Goal: Book appointment/travel/reservation

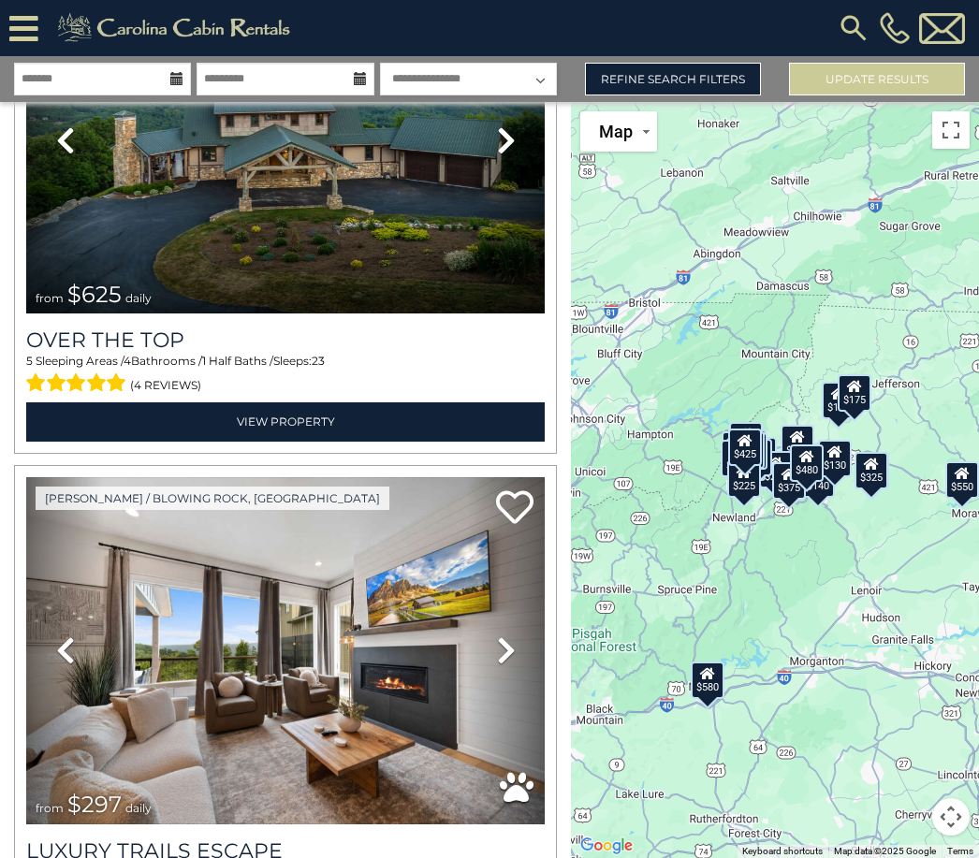
scroll to position [207, 0]
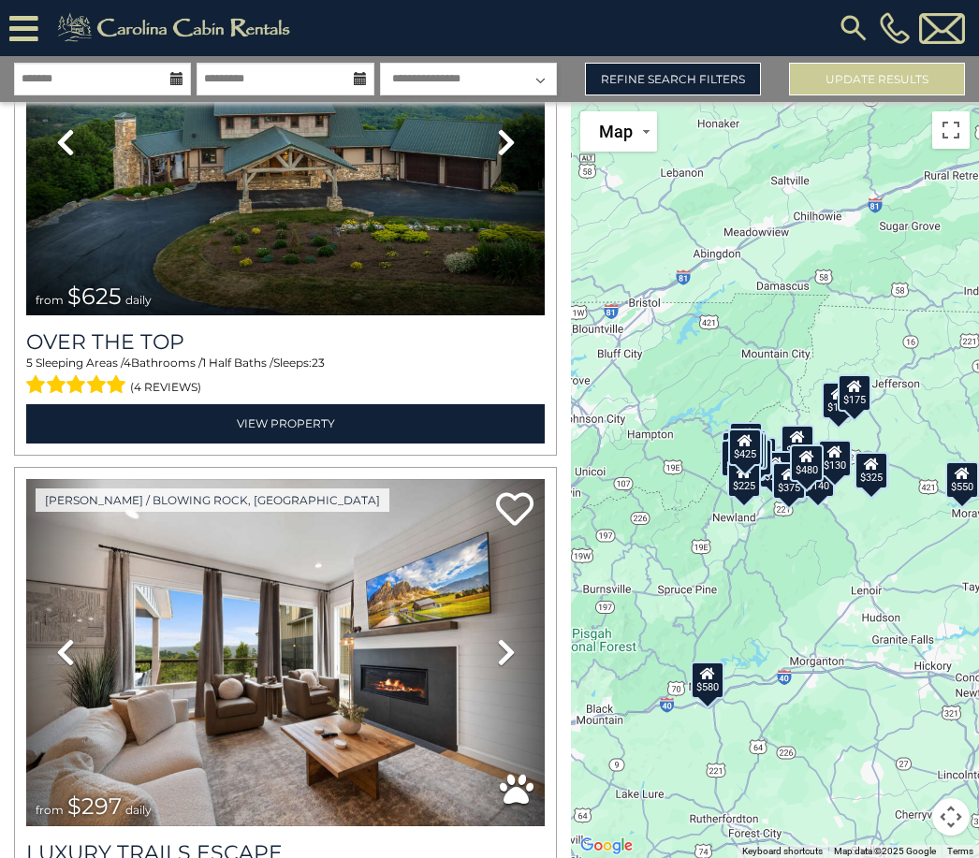
click at [512, 637] on icon at bounding box center [506, 652] width 19 height 30
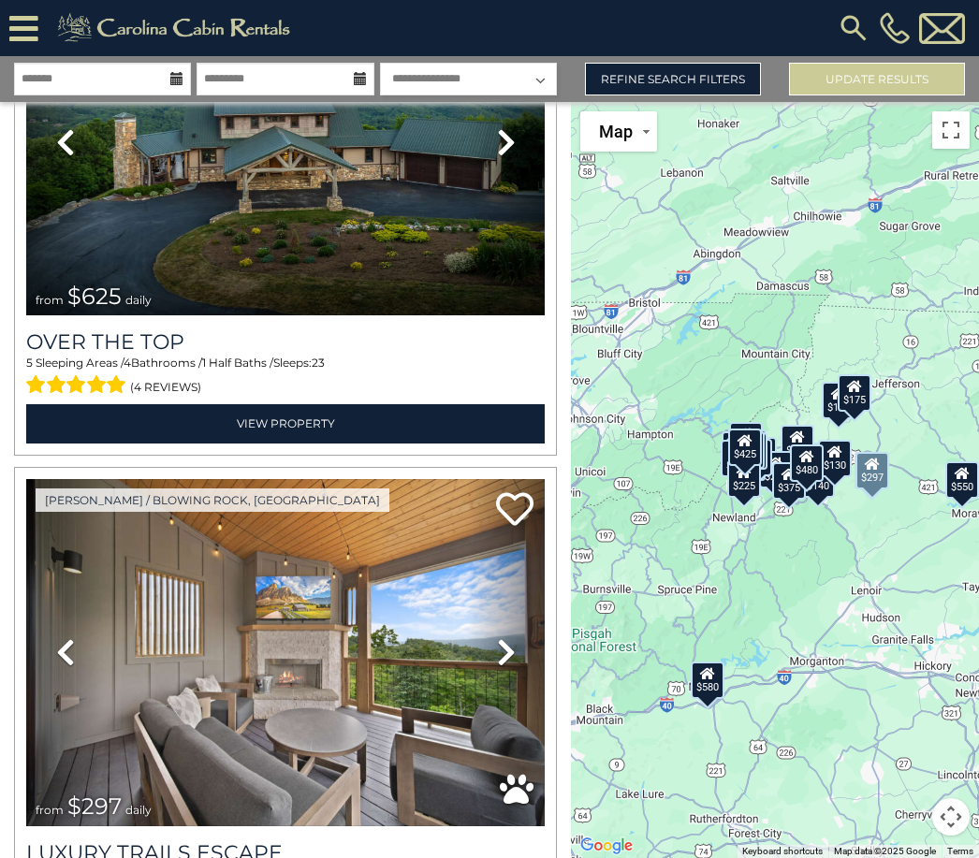
click at [515, 598] on link "Next" at bounding box center [506, 652] width 78 height 347
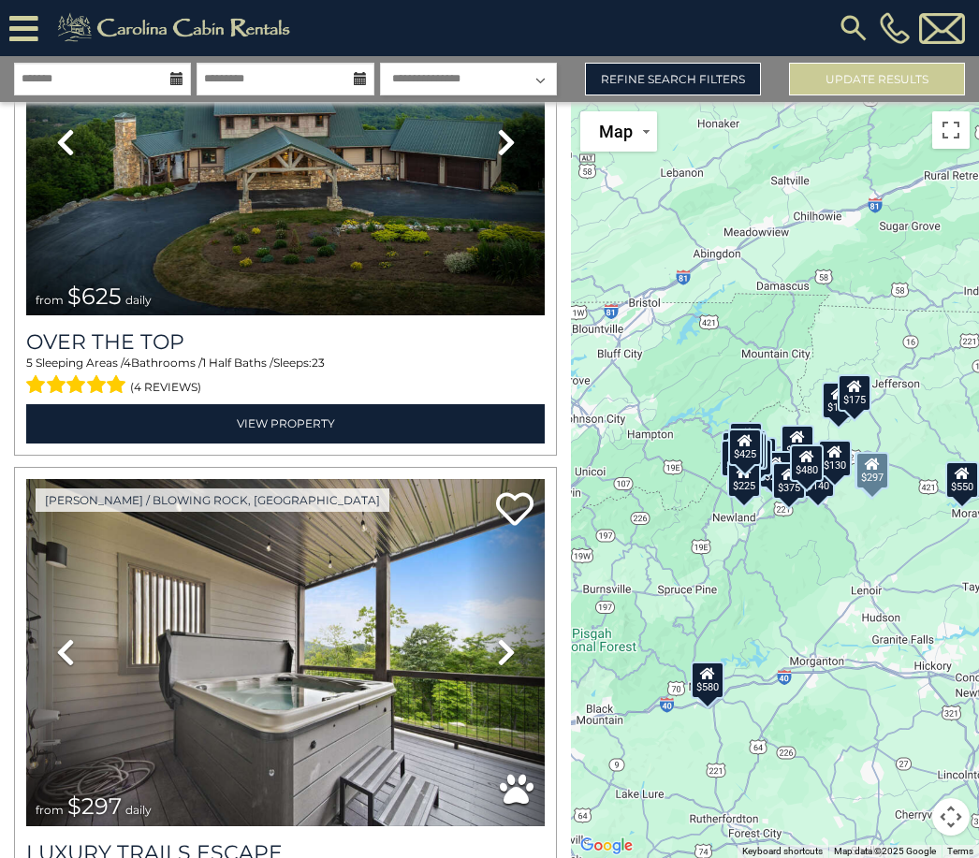
click at [505, 637] on icon at bounding box center [506, 652] width 19 height 30
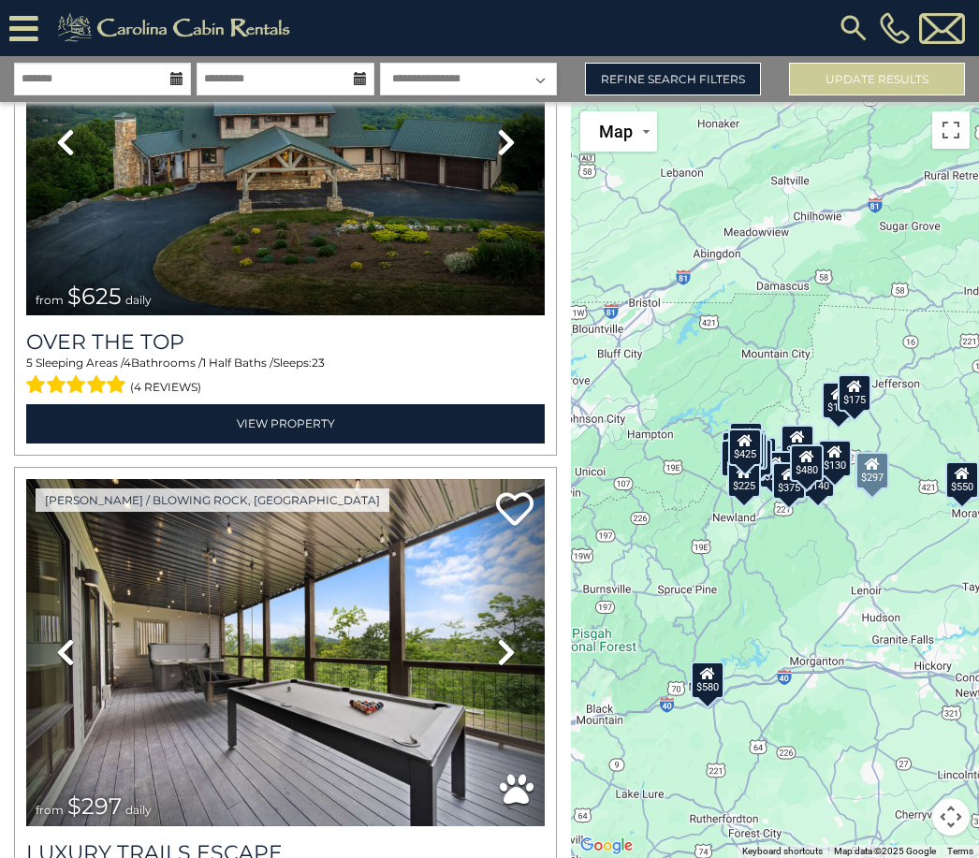
click at [506, 637] on icon at bounding box center [506, 652] width 19 height 30
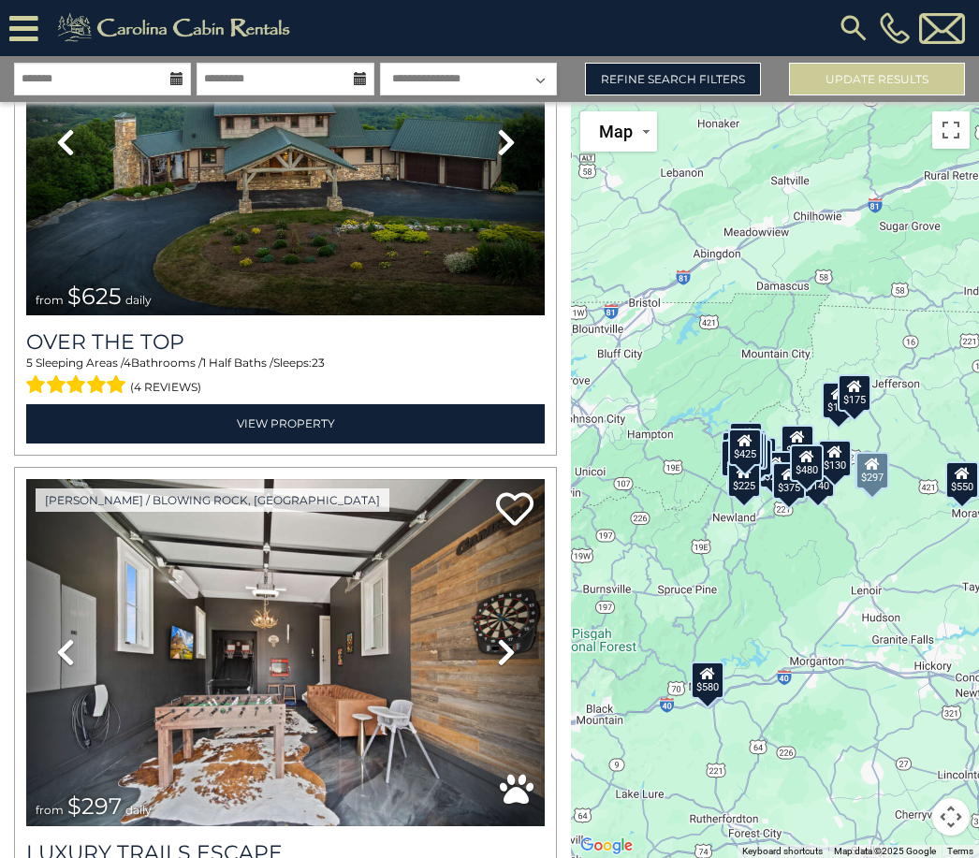
click at [514, 637] on icon at bounding box center [506, 652] width 19 height 30
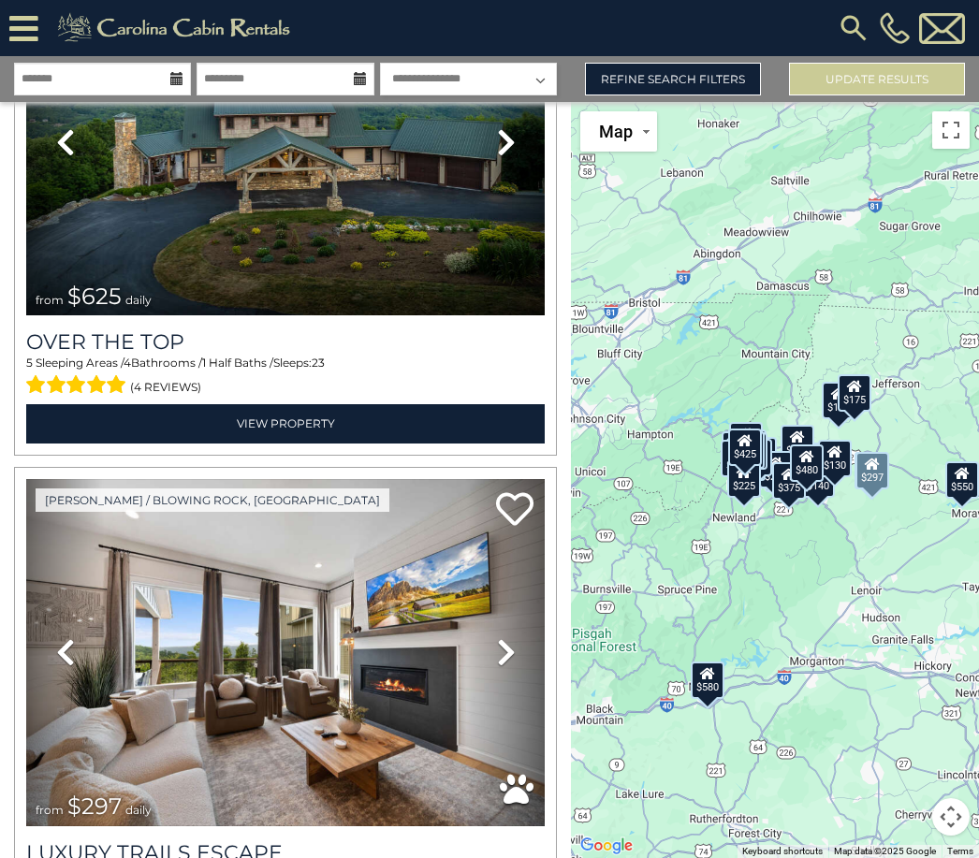
click at [509, 637] on icon at bounding box center [506, 652] width 19 height 30
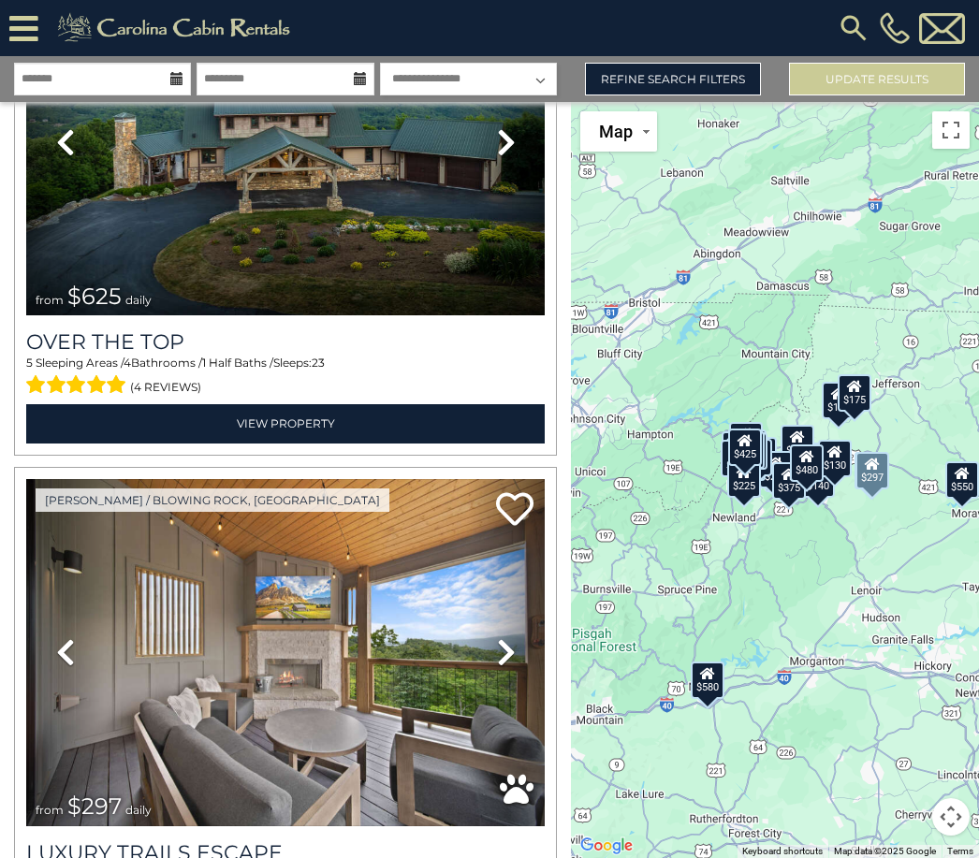
click at [514, 637] on icon at bounding box center [506, 652] width 19 height 30
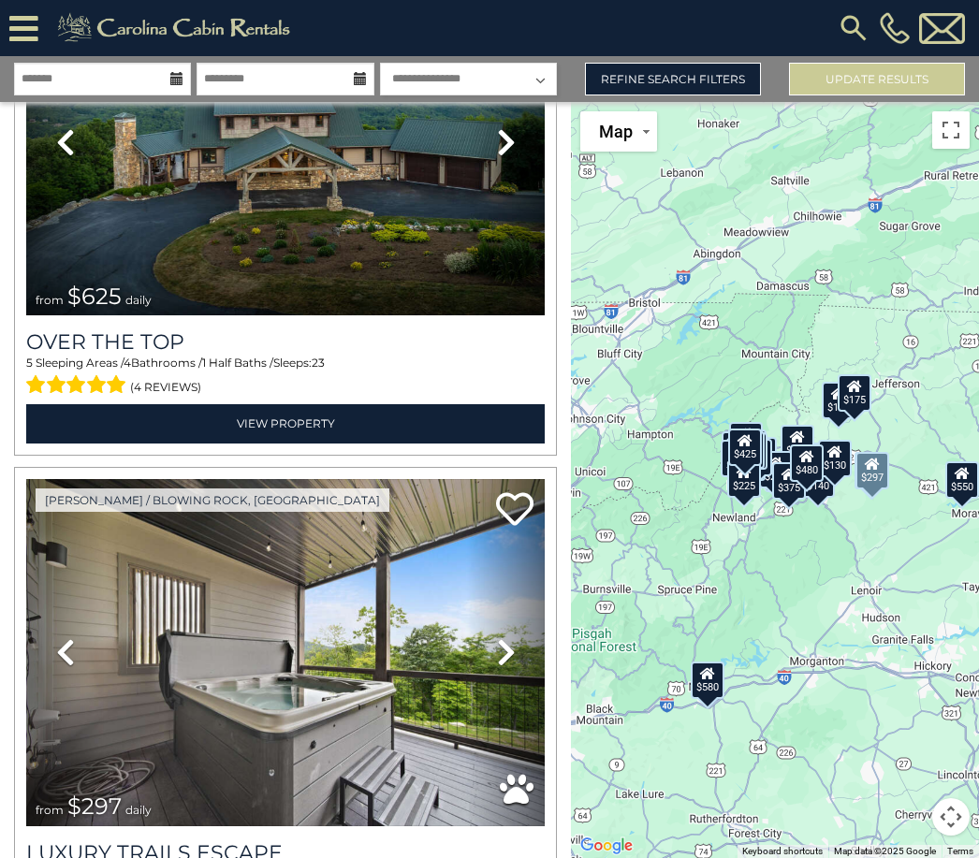
click at [498, 637] on icon at bounding box center [506, 652] width 19 height 30
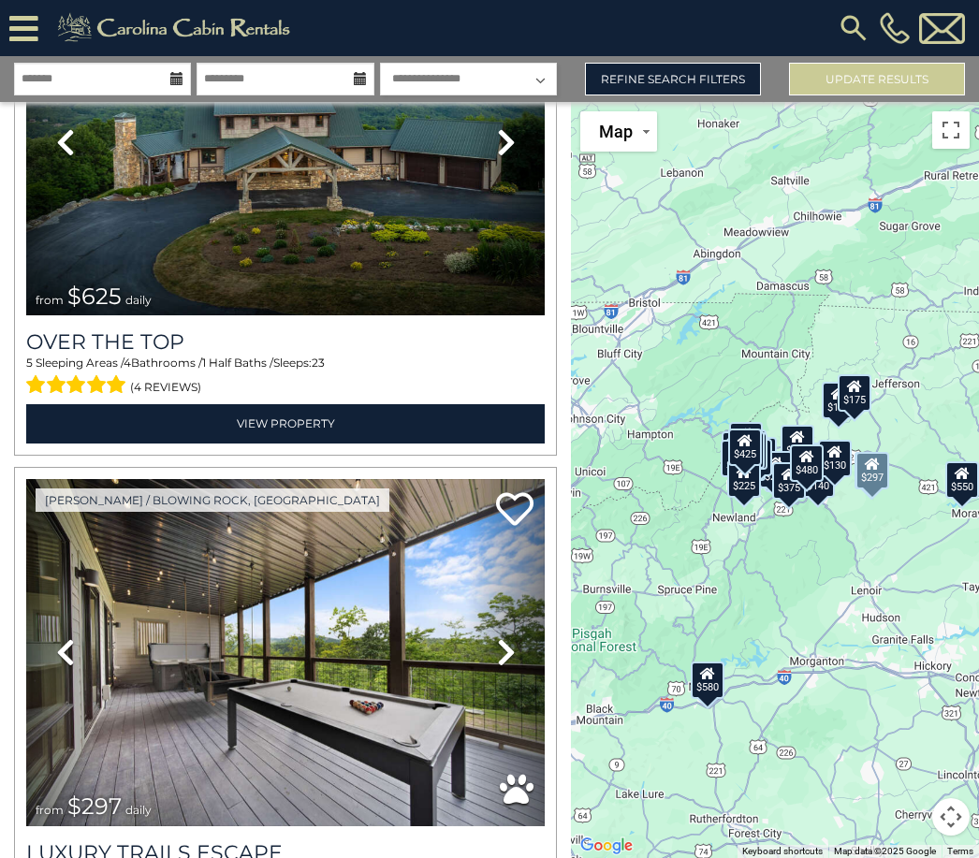
click at [503, 637] on icon at bounding box center [506, 652] width 19 height 30
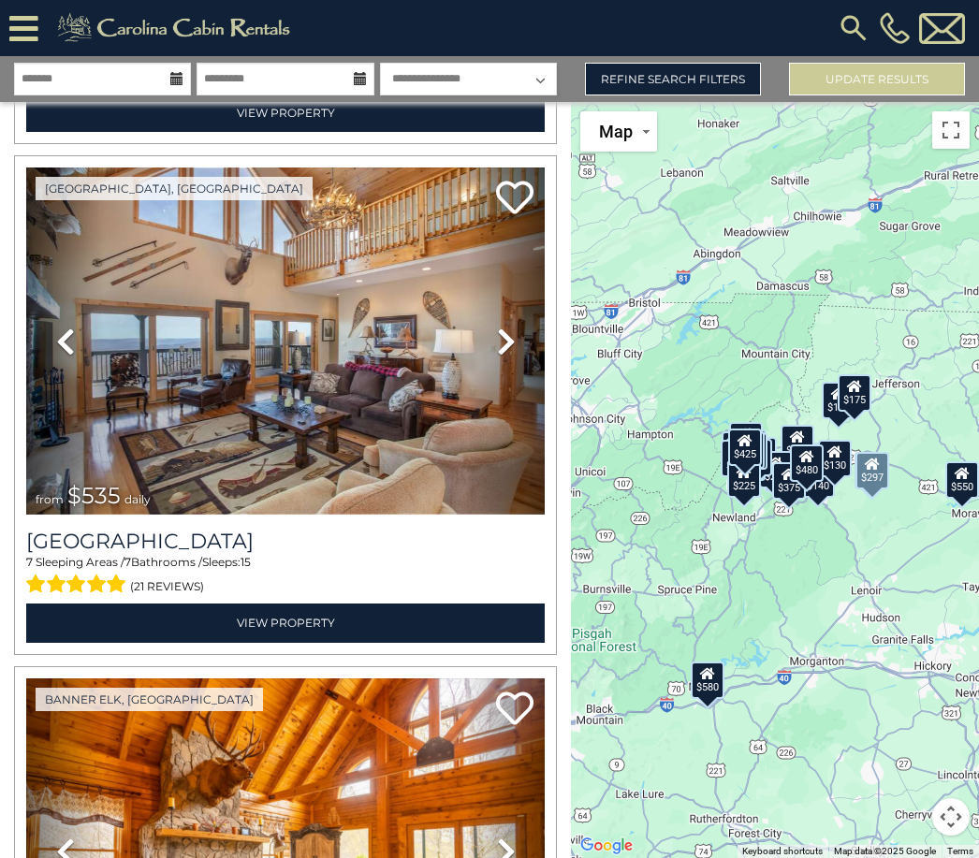
scroll to position [12764, 0]
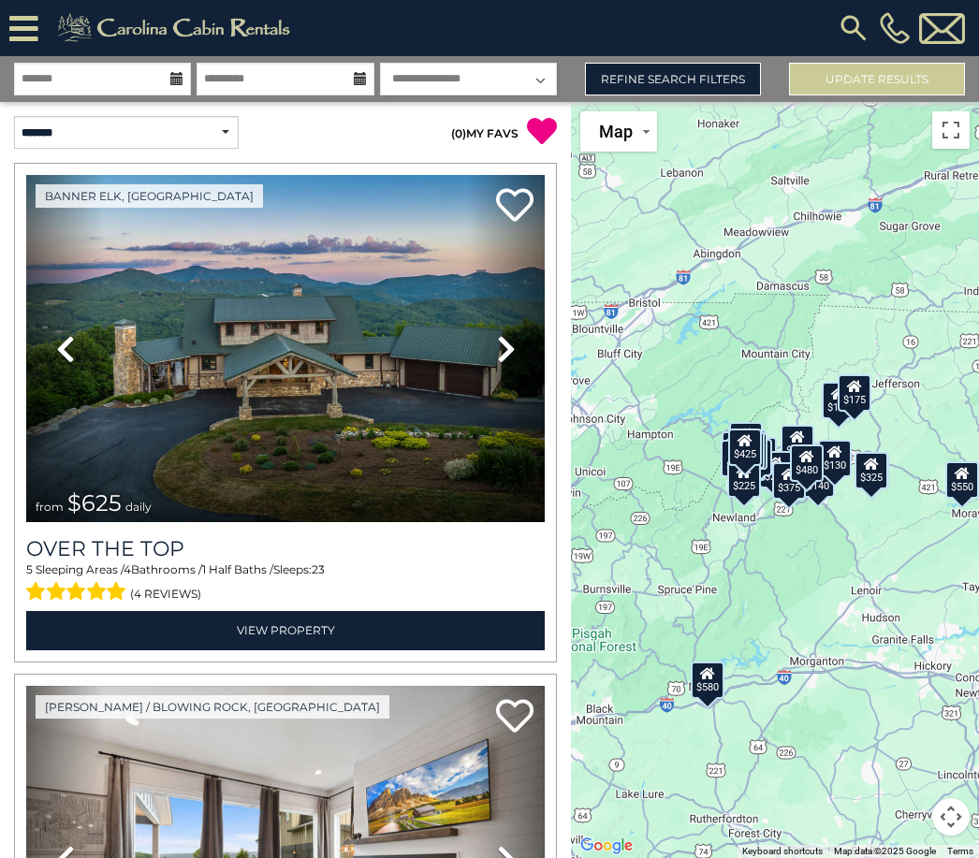
click at [445, 3] on div "[PHONE_NUMBER]" at bounding box center [640, 28] width 659 height 56
click at [513, 352] on icon at bounding box center [506, 349] width 19 height 30
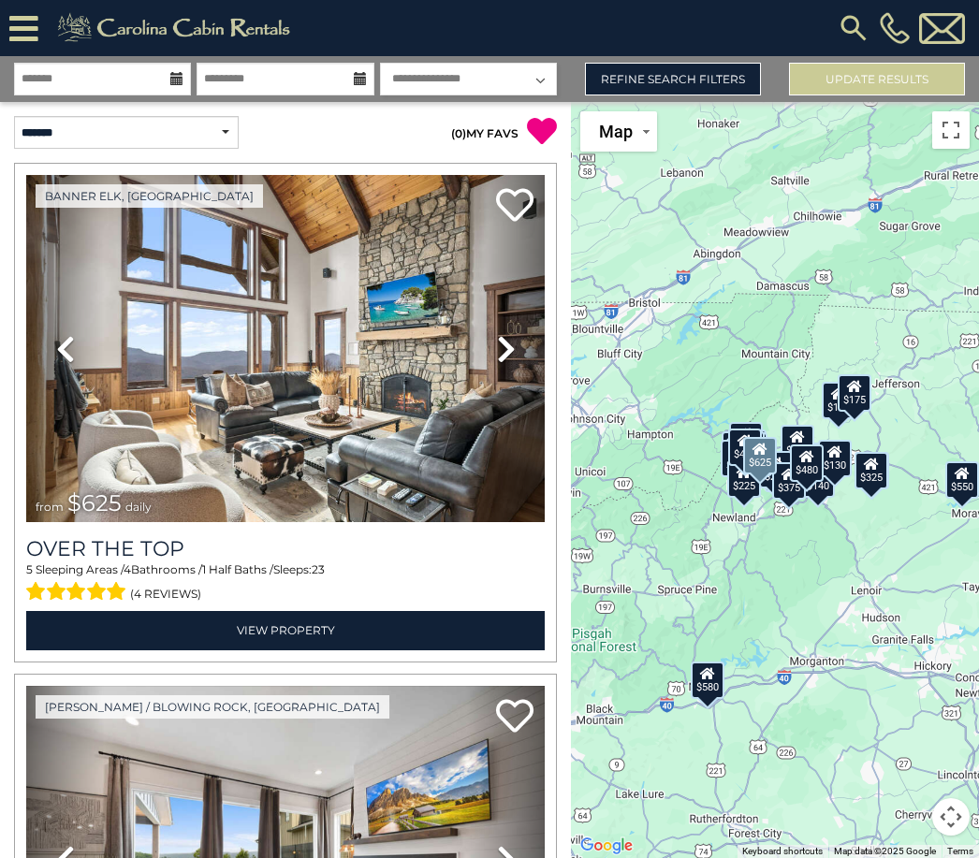
click at [511, 349] on icon at bounding box center [506, 349] width 19 height 30
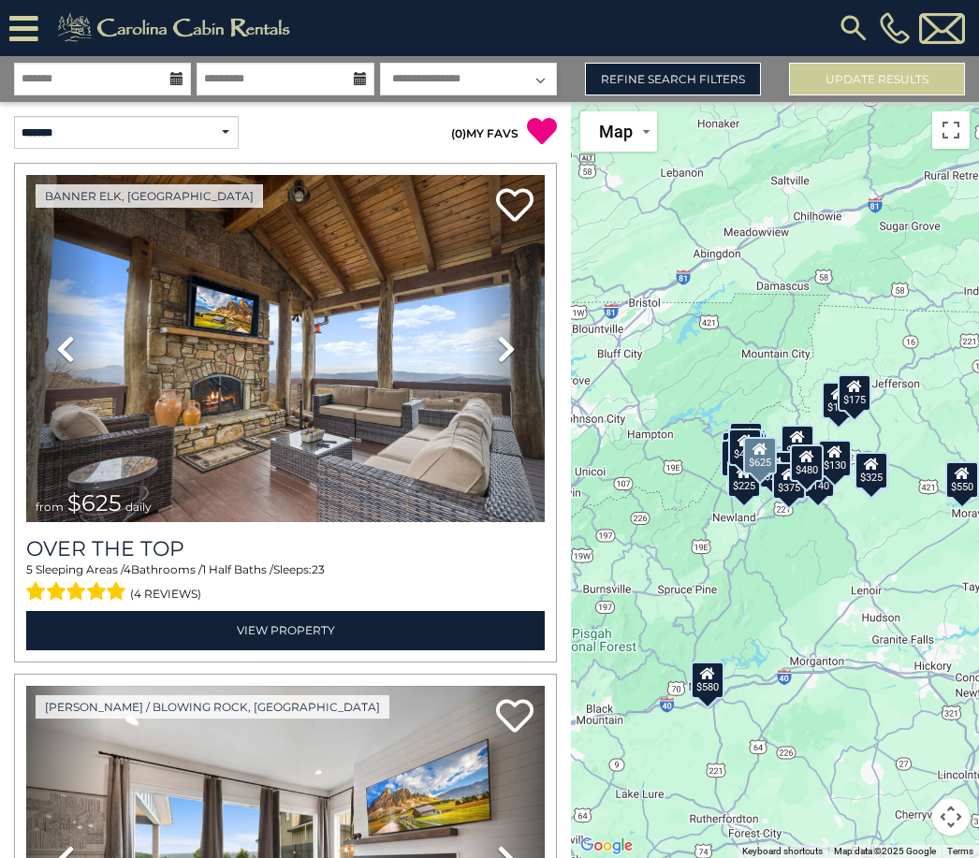
click at [500, 354] on icon at bounding box center [506, 349] width 19 height 30
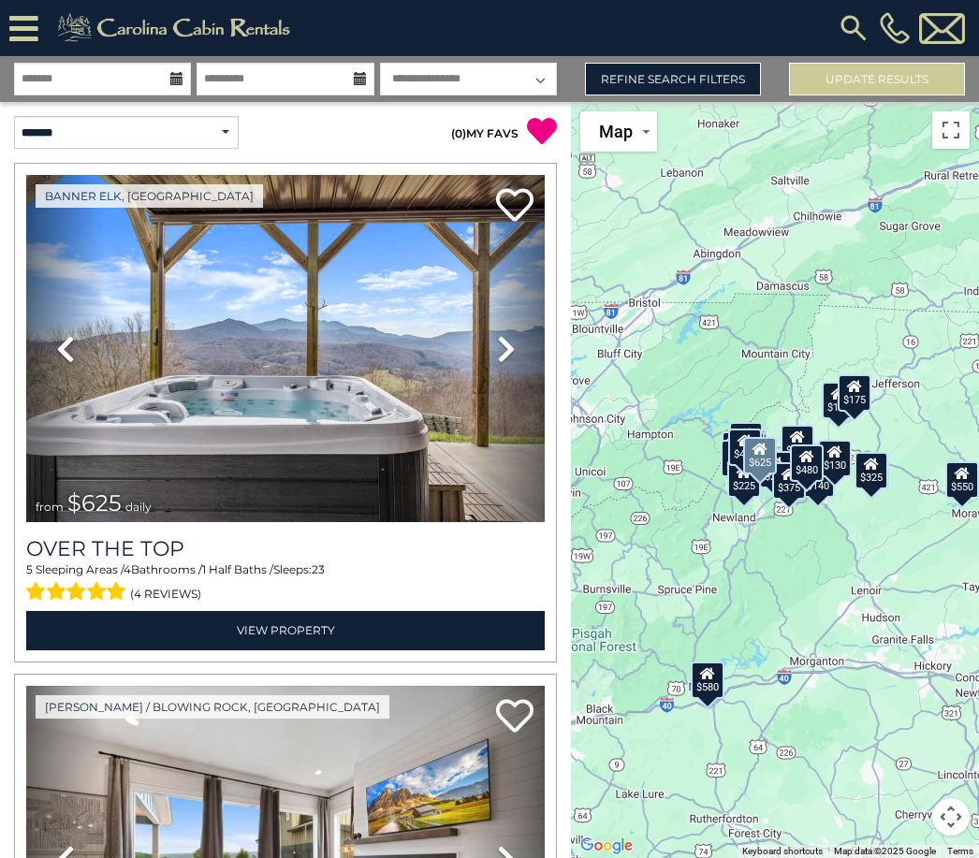
click at [514, 349] on icon at bounding box center [506, 349] width 19 height 30
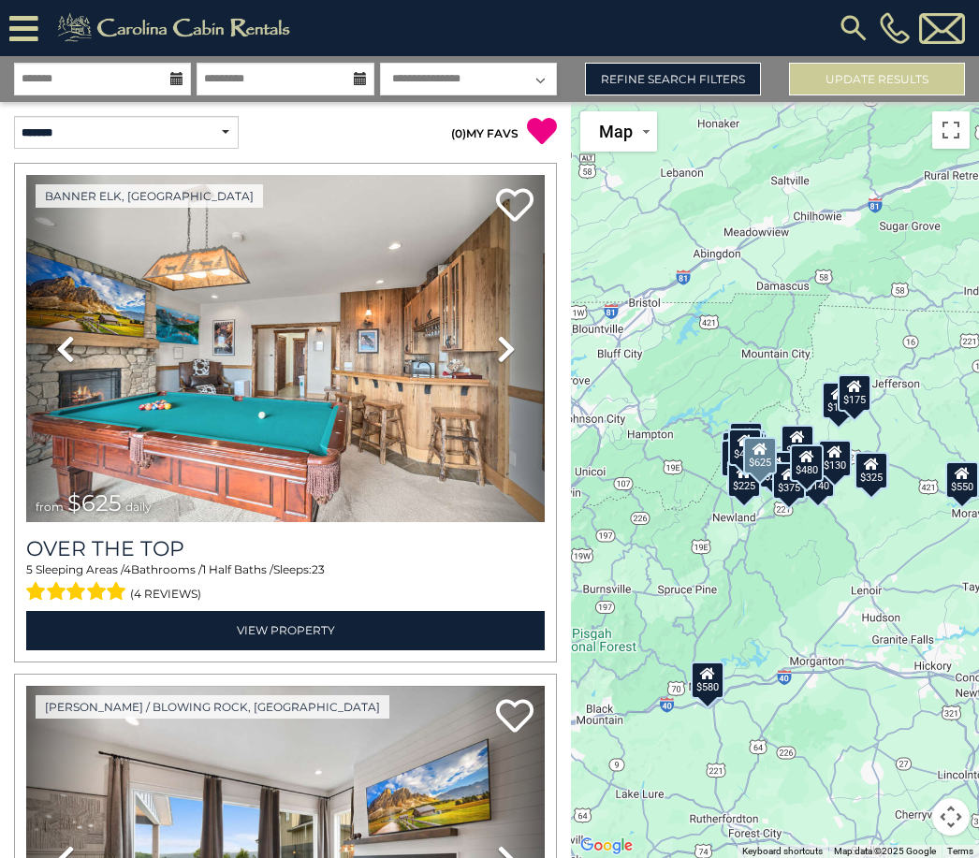
click at [505, 357] on icon at bounding box center [506, 349] width 19 height 30
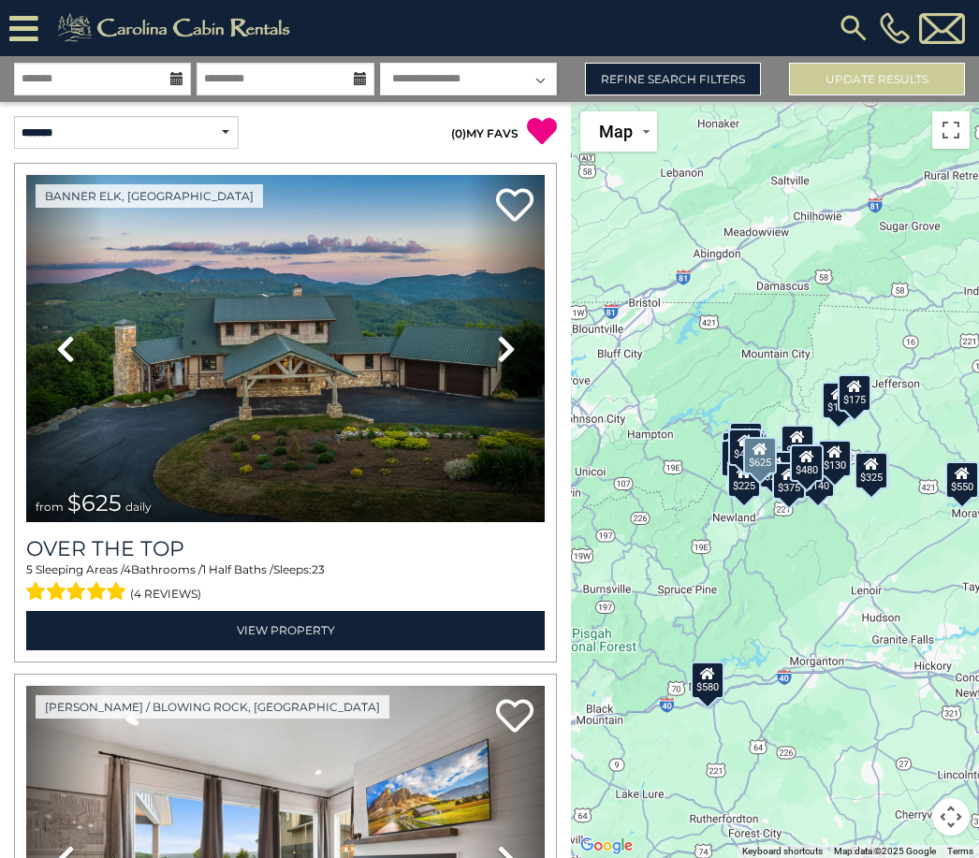
click at [500, 355] on icon at bounding box center [506, 349] width 19 height 30
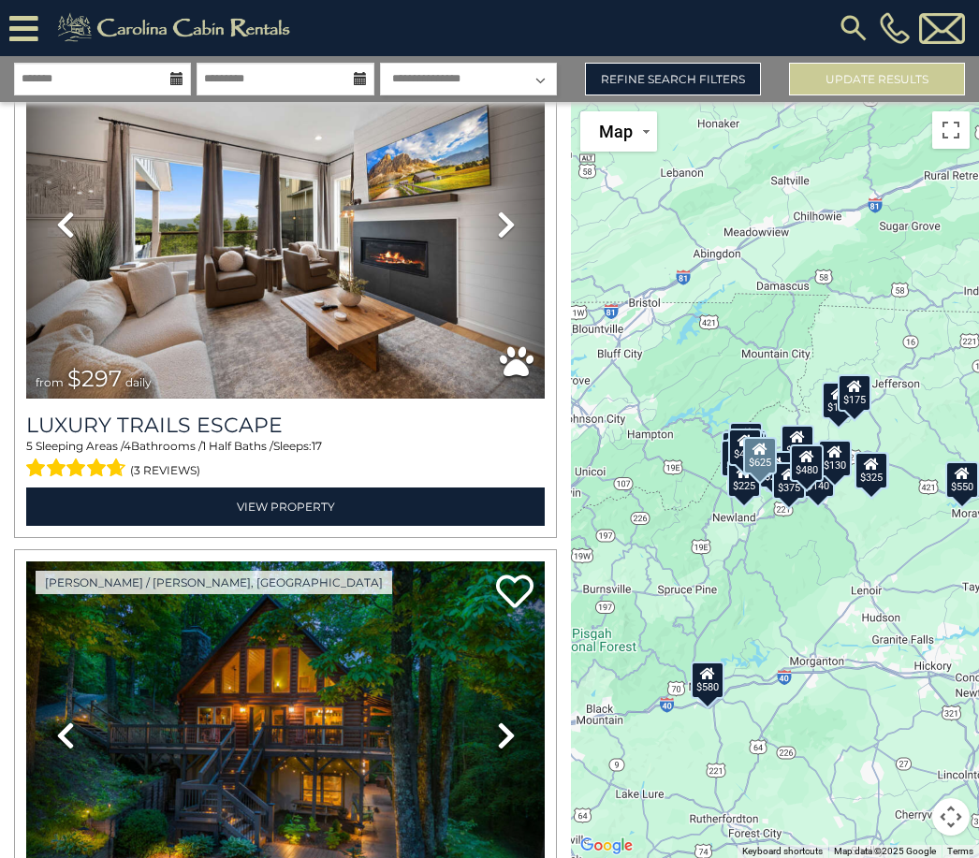
scroll to position [635, 0]
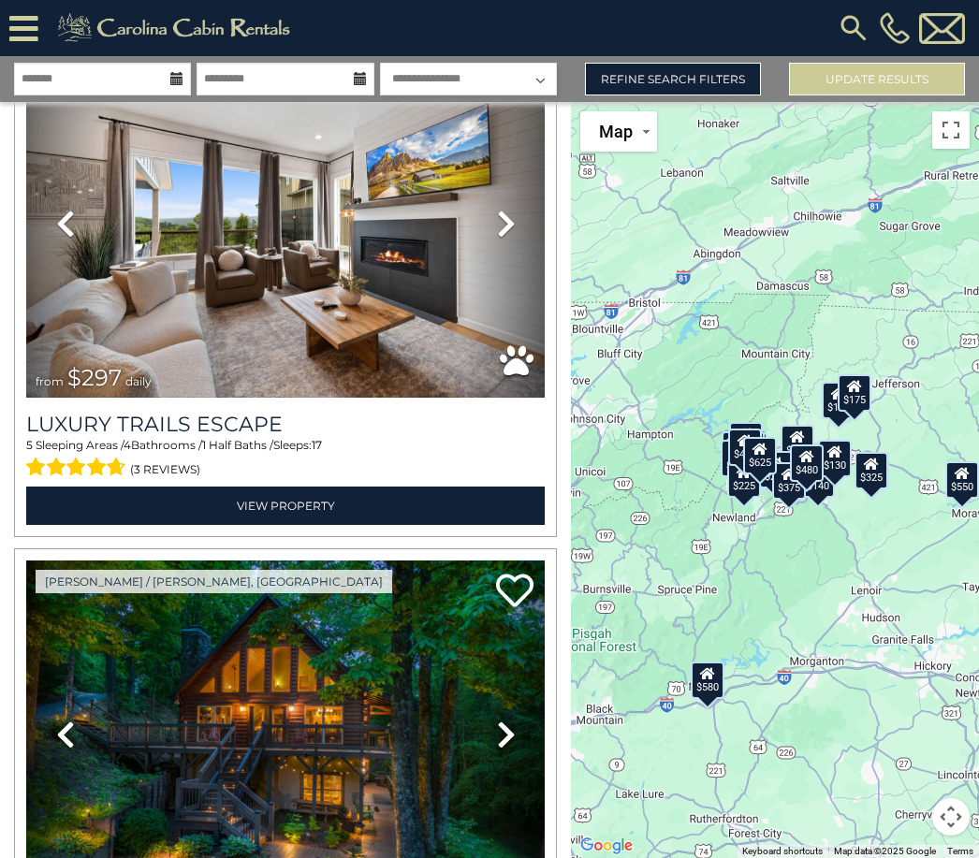
click at [834, 80] on button "Update Results" at bounding box center [877, 79] width 176 height 33
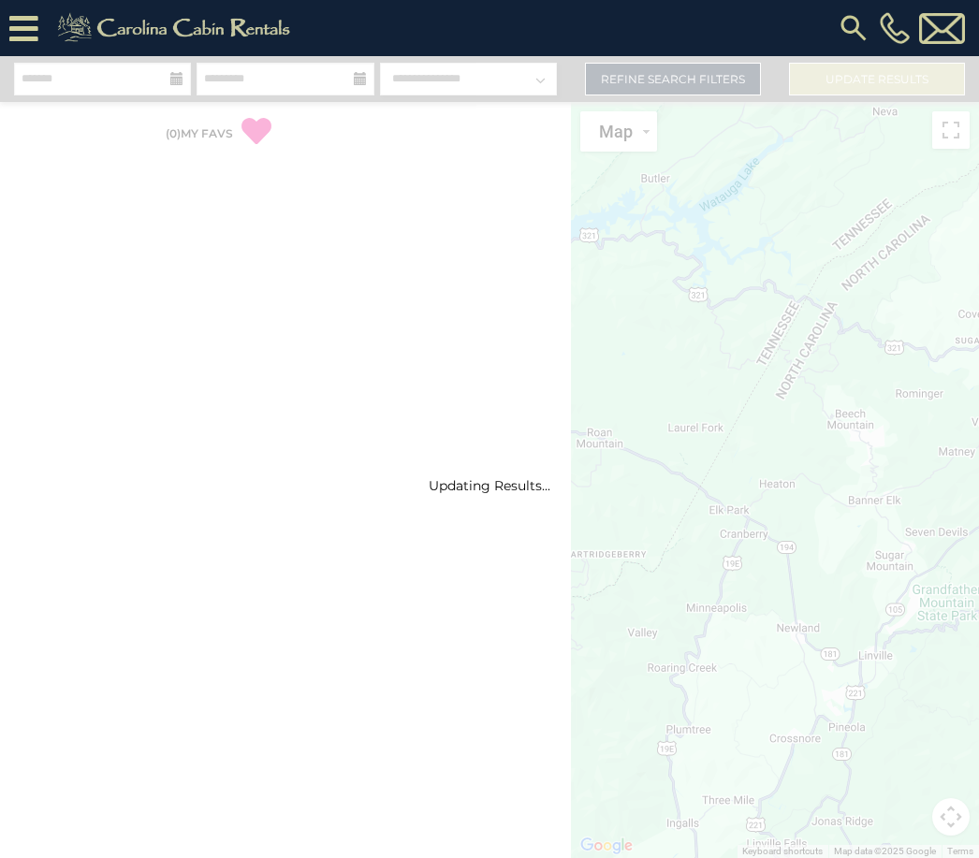
scroll to position [8, 0]
